Goal: Navigation & Orientation: Find specific page/section

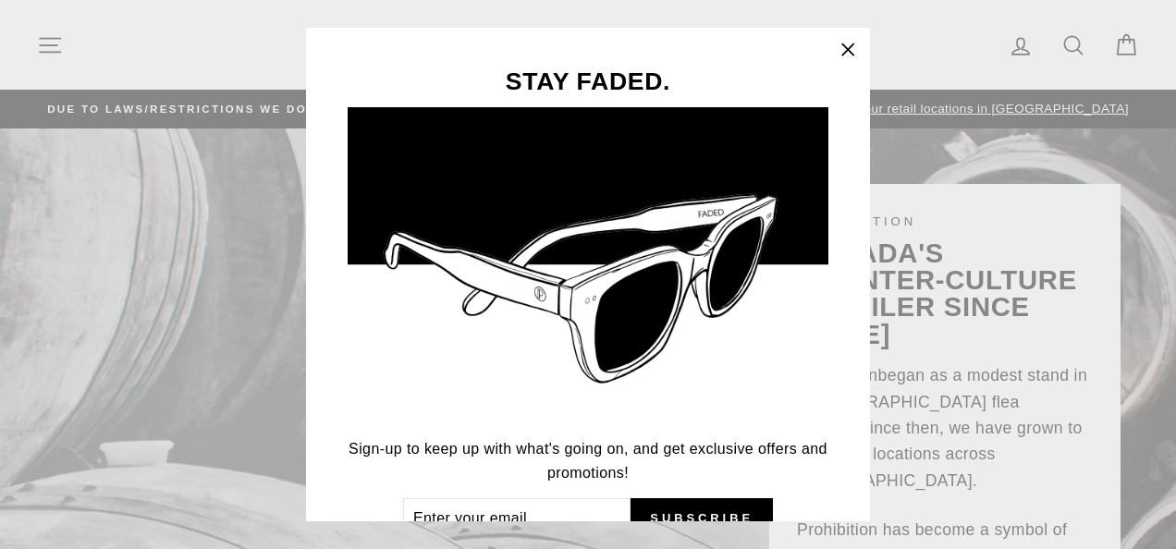
click at [853, 46] on icon "button" at bounding box center [847, 48] width 11 height 11
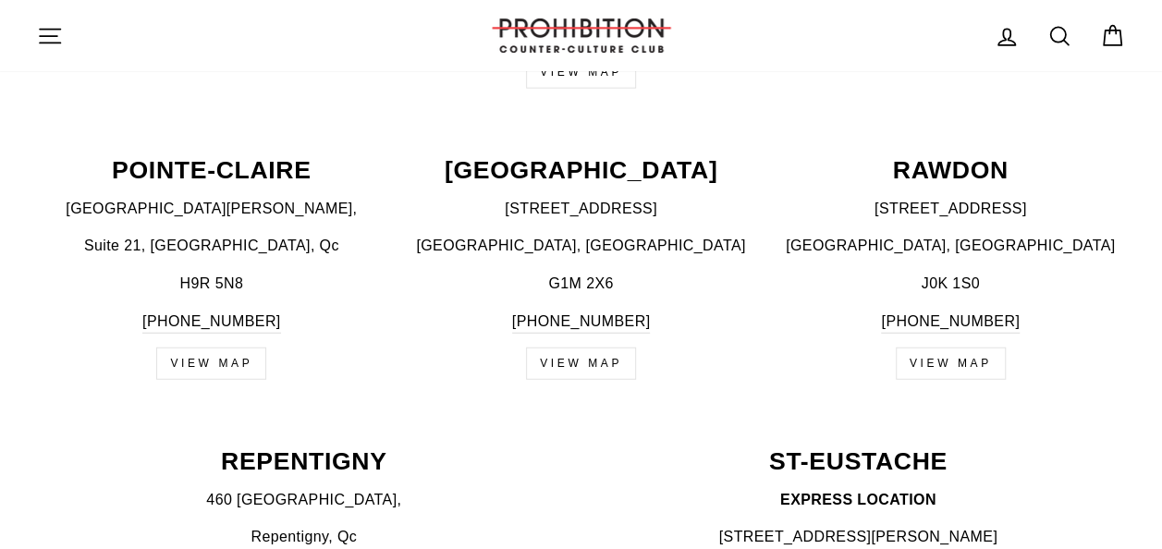
scroll to position [2226, 0]
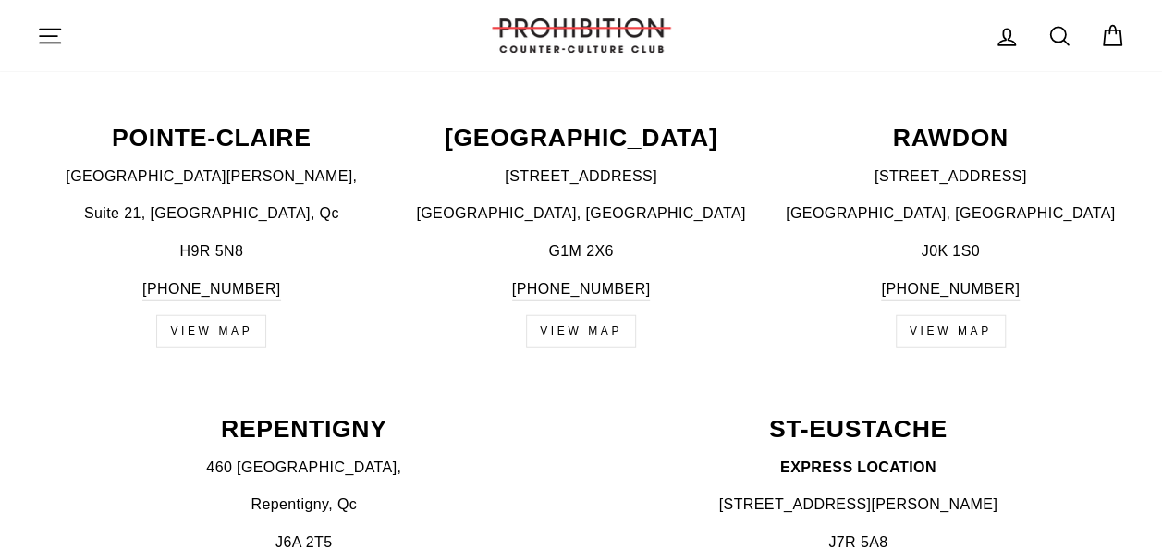
click at [584, 315] on link "VIEW MAP" at bounding box center [581, 331] width 110 height 32
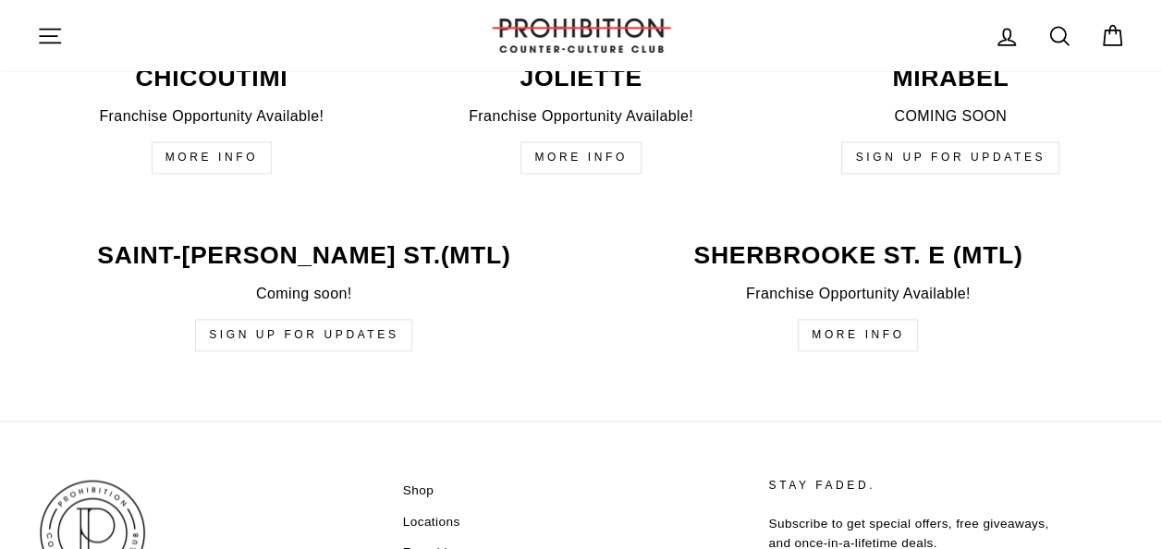
scroll to position [4805, 0]
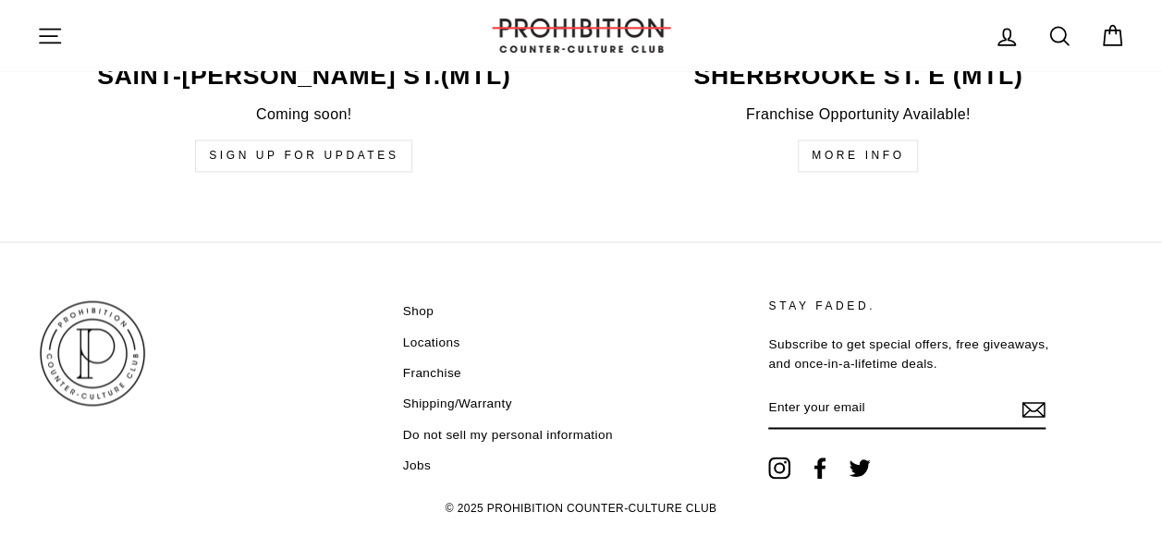
click at [424, 298] on link "Shop" at bounding box center [418, 312] width 31 height 28
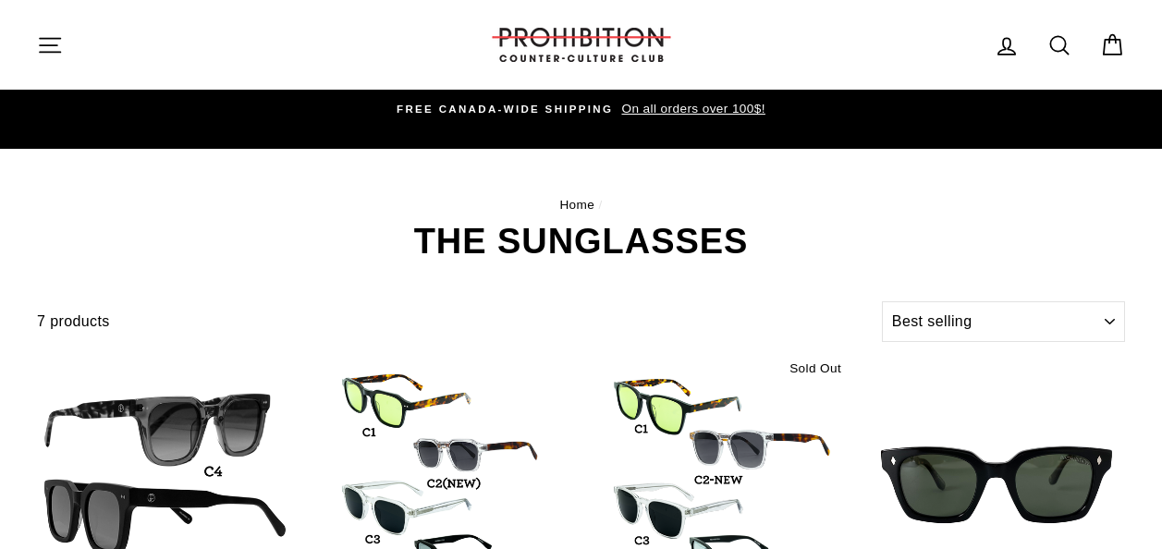
select select "best-selling"
